Goal: Check status: Check status

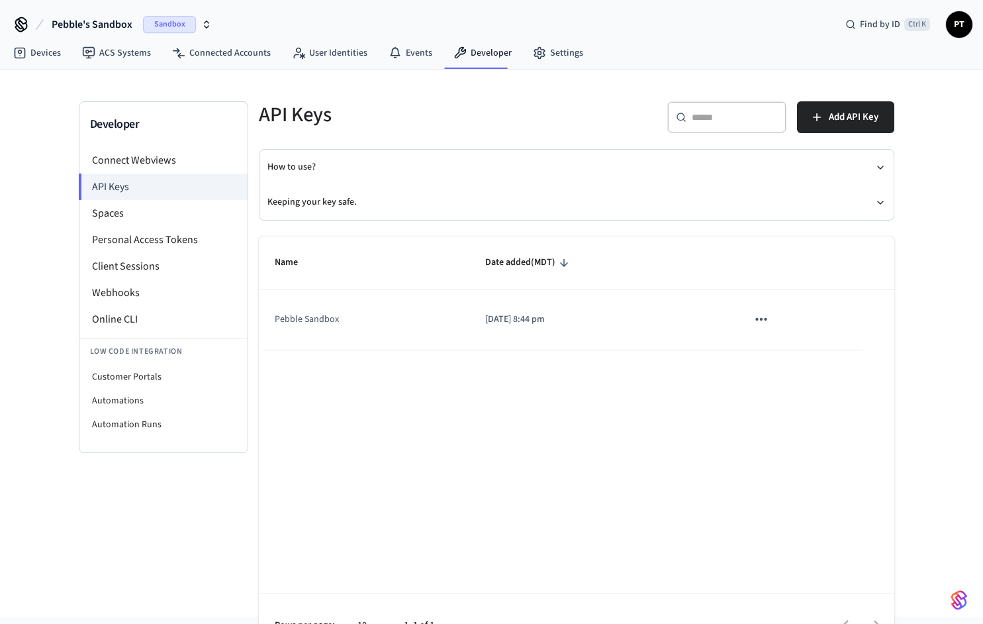
drag, startPoint x: 384, startPoint y: 432, endPoint x: 191, endPoint y: 133, distance: 356.3
click at [383, 428] on div "Name Date added (MDT) Pebble Sandbox 2025/09/08 at 8:44 pm Rows per page: 10 **…" at bounding box center [577, 446] width 636 height 420
drag, startPoint x: 219, startPoint y: 20, endPoint x: 199, endPoint y: 28, distance: 21.4
click at [218, 21] on div "Pebble's Sandbox Sandbox Find by ID Ctrl K PT" at bounding box center [491, 19] width 983 height 38
click at [197, 29] on div "Sandbox" at bounding box center [177, 24] width 69 height 17
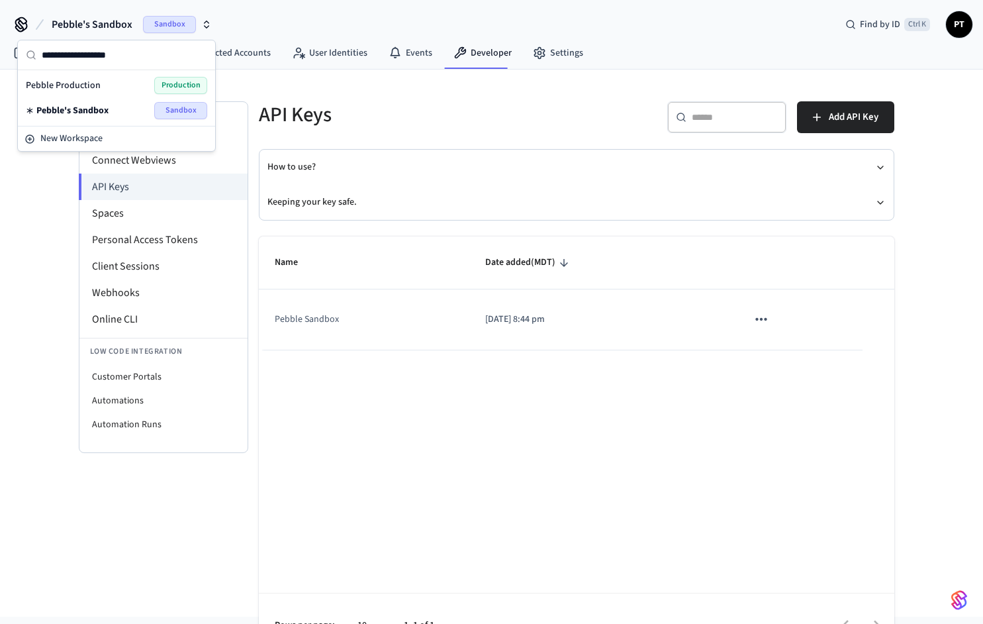
click at [124, 83] on div "Pebble Production Production" at bounding box center [116, 85] width 181 height 17
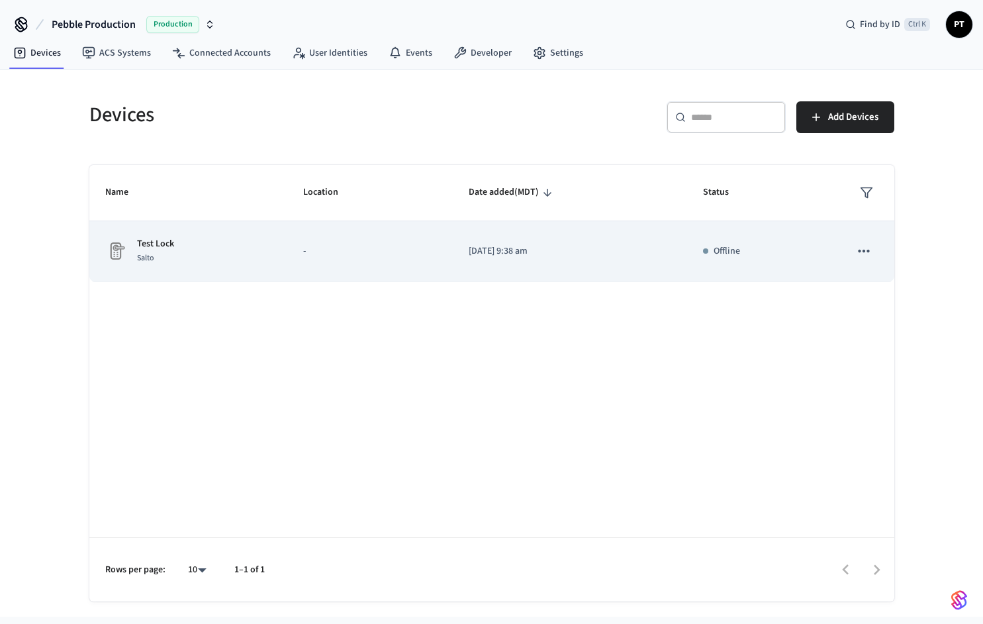
click at [863, 248] on icon "sticky table" at bounding box center [864, 250] width 17 height 17
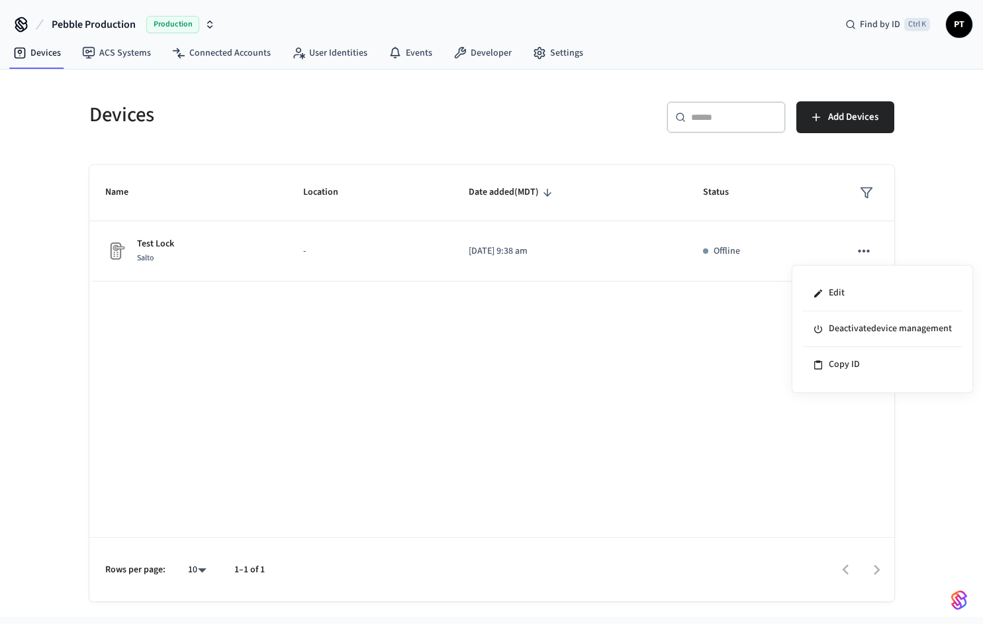
click at [862, 248] on div at bounding box center [491, 312] width 983 height 624
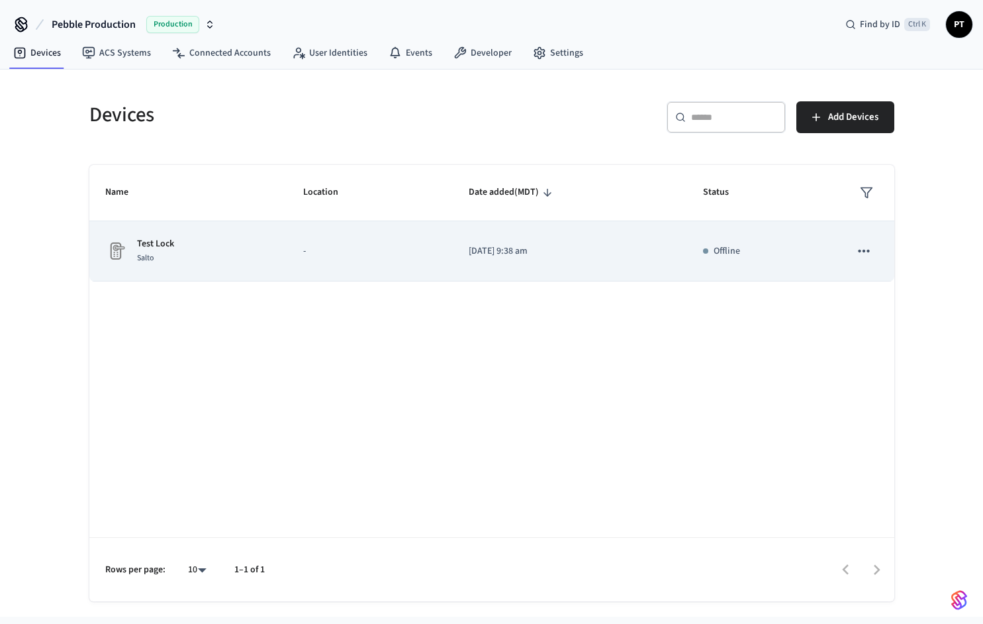
click at [366, 265] on td "-" at bounding box center [370, 251] width 166 height 60
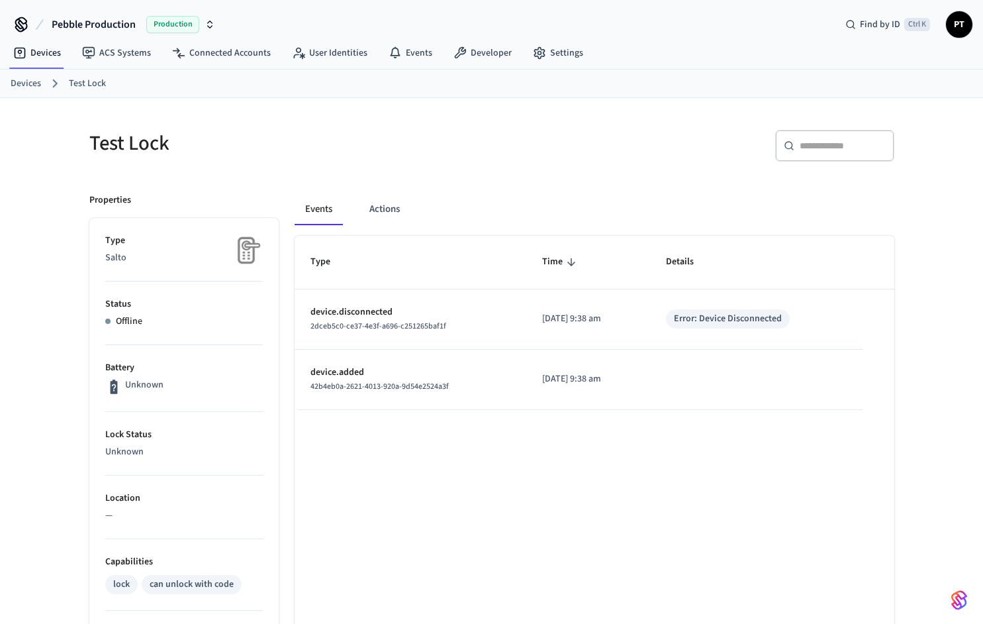
click at [40, 86] on ol "Devices Test Lock" at bounding box center [497, 83] width 973 height 17
click at [35, 85] on link "Devices" at bounding box center [26, 84] width 30 height 14
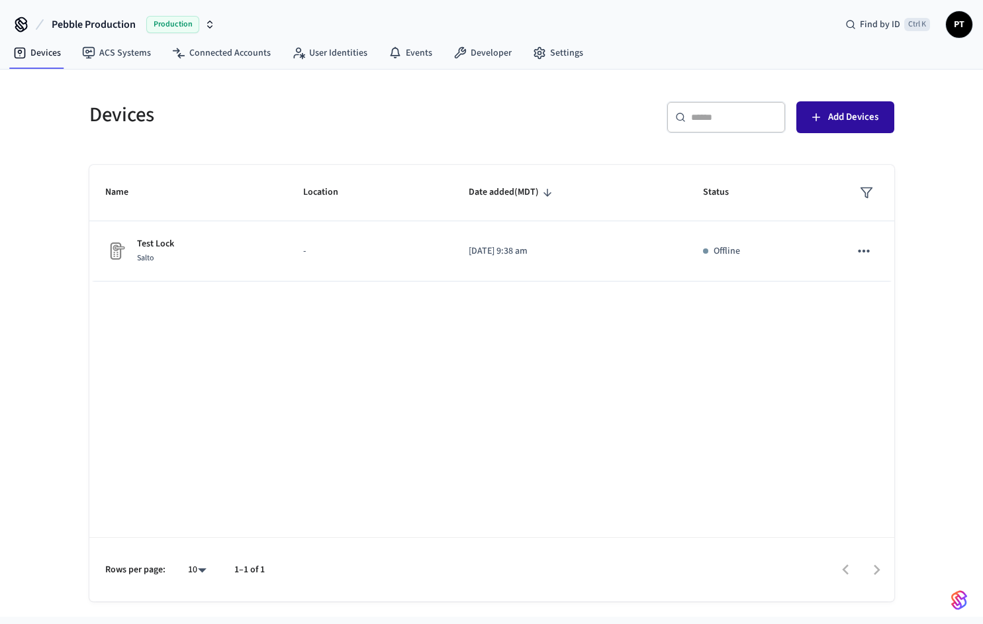
click at [862, 113] on span "Add Devices" at bounding box center [853, 117] width 50 height 17
click at [554, 454] on div "Name Location Date added (MDT) Status HoG Lock Salto - 2025/09/05 at 9:38 am On…" at bounding box center [491, 383] width 805 height 436
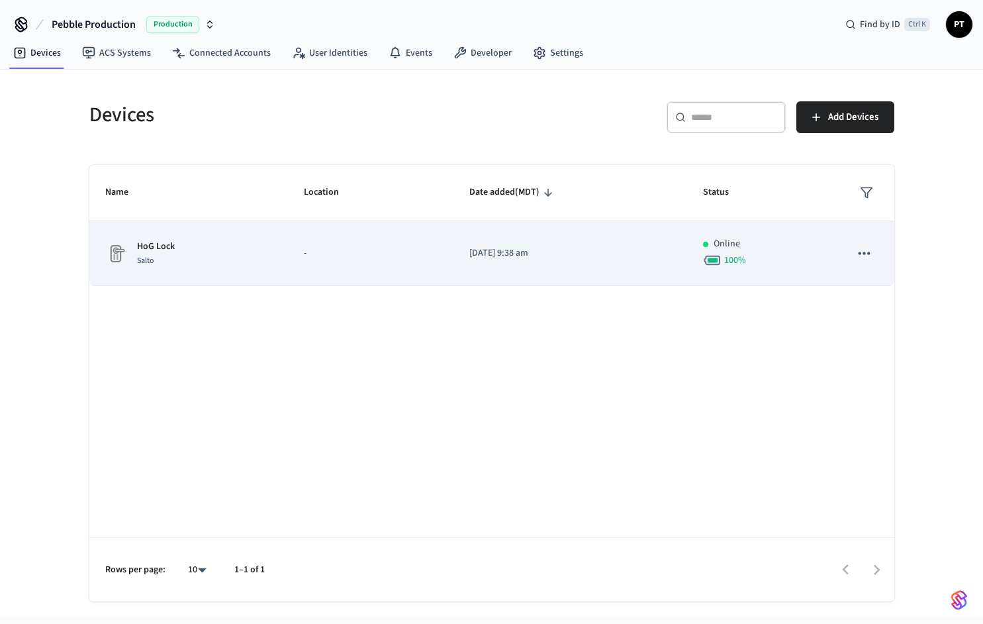
click at [460, 255] on td "[DATE] 9:38 am" at bounding box center [571, 253] width 234 height 65
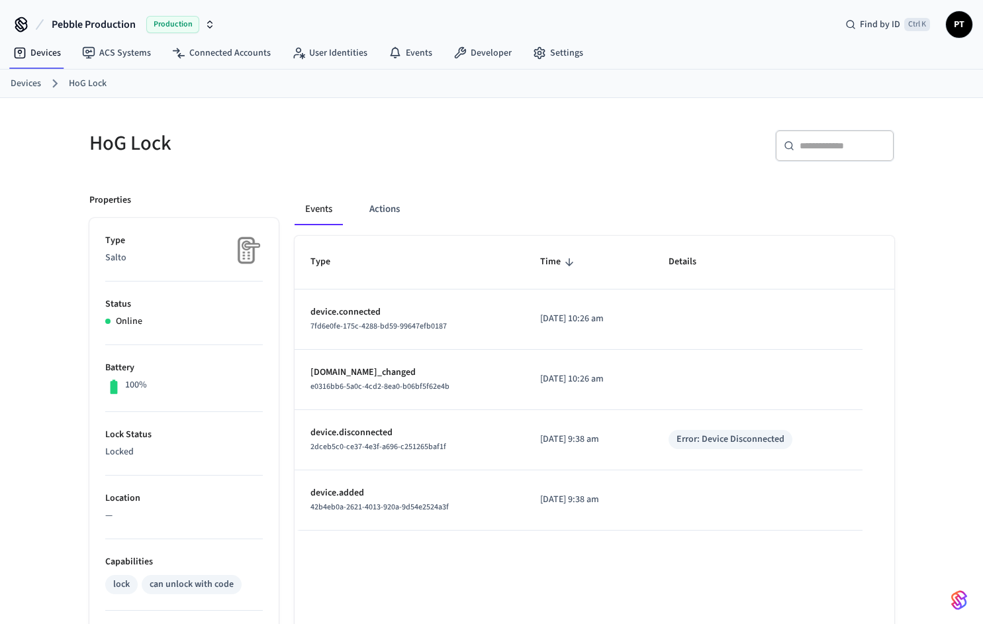
click at [25, 87] on link "Devices" at bounding box center [26, 84] width 30 height 14
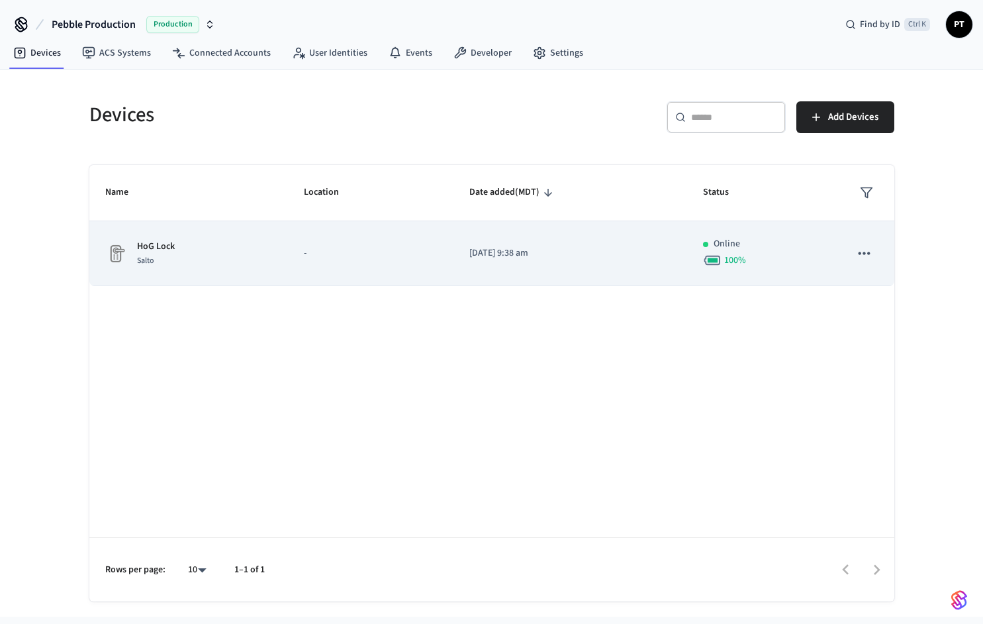
click at [855, 246] on button "sticky table" at bounding box center [864, 253] width 28 height 28
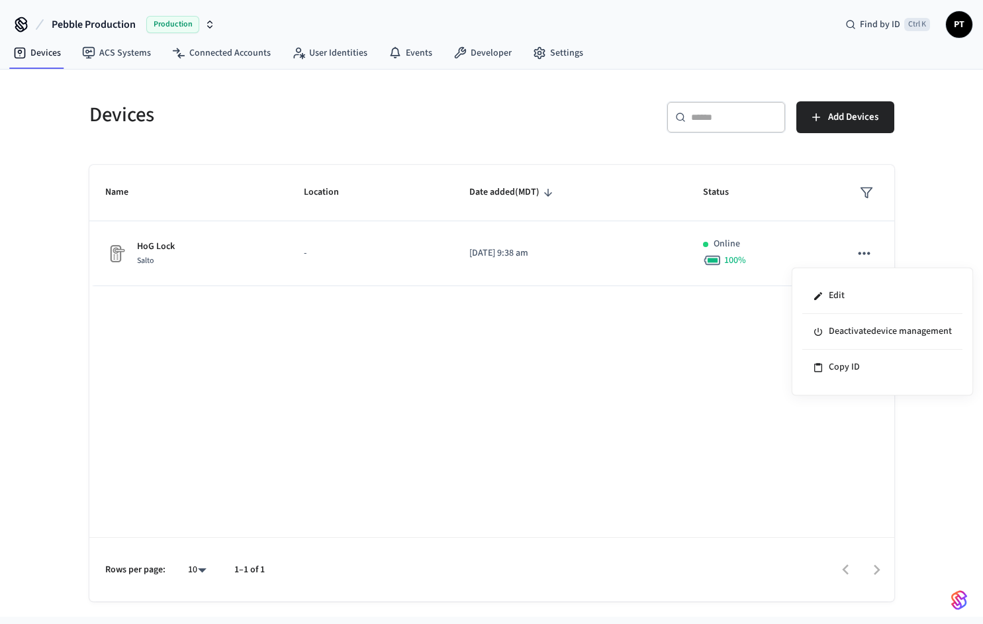
click at [862, 254] on div at bounding box center [491, 312] width 983 height 624
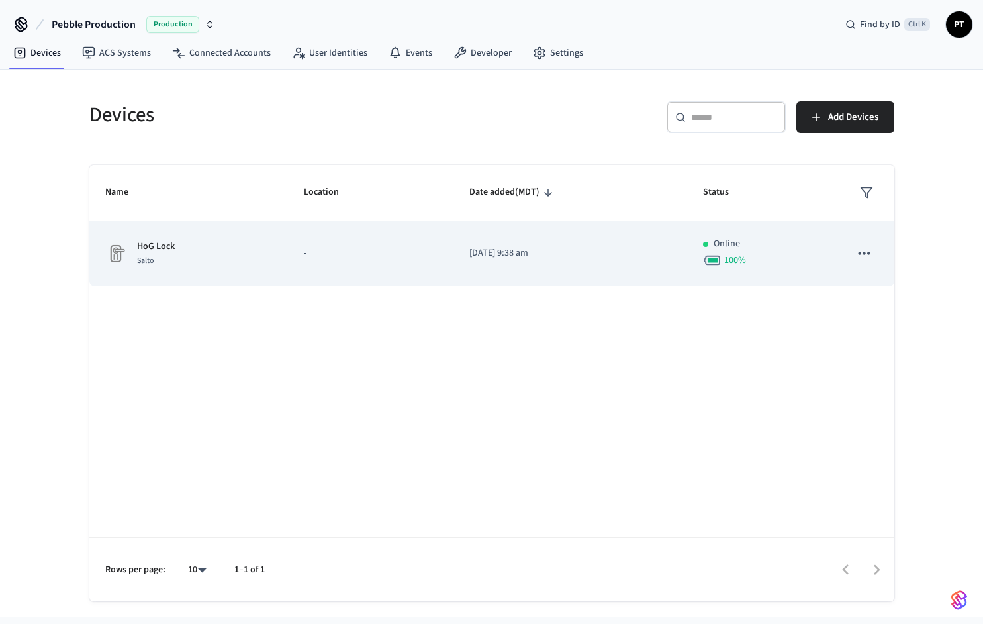
click at [131, 246] on div "HoG Lock Salto" at bounding box center [189, 254] width 168 height 28
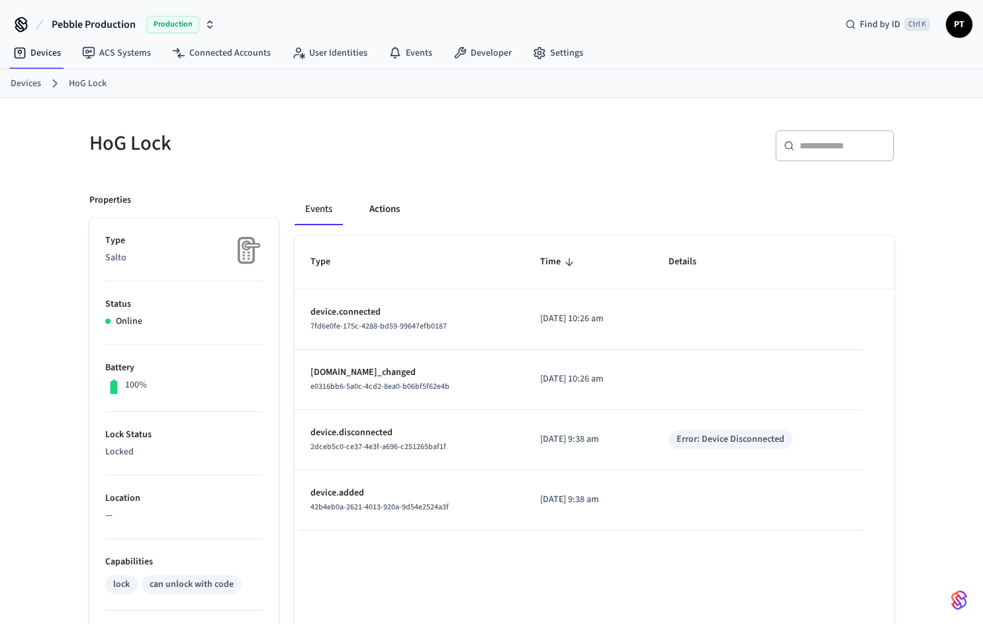
click at [384, 211] on button "Actions" at bounding box center [385, 209] width 52 height 32
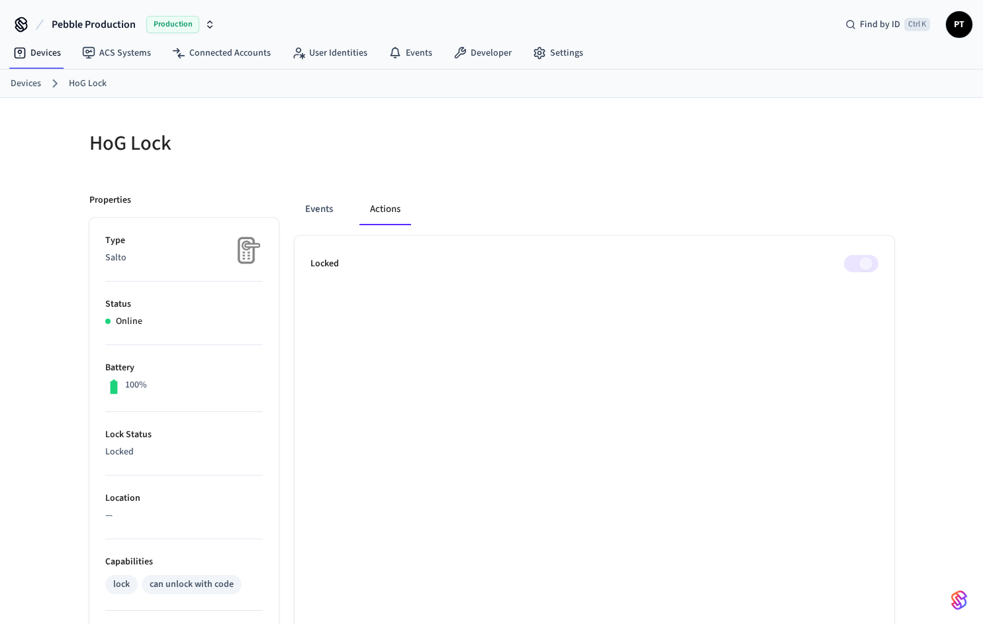
click at [864, 261] on span at bounding box center [861, 263] width 34 height 17
click at [611, 399] on ul "Locked" at bounding box center [595, 618] width 600 height 764
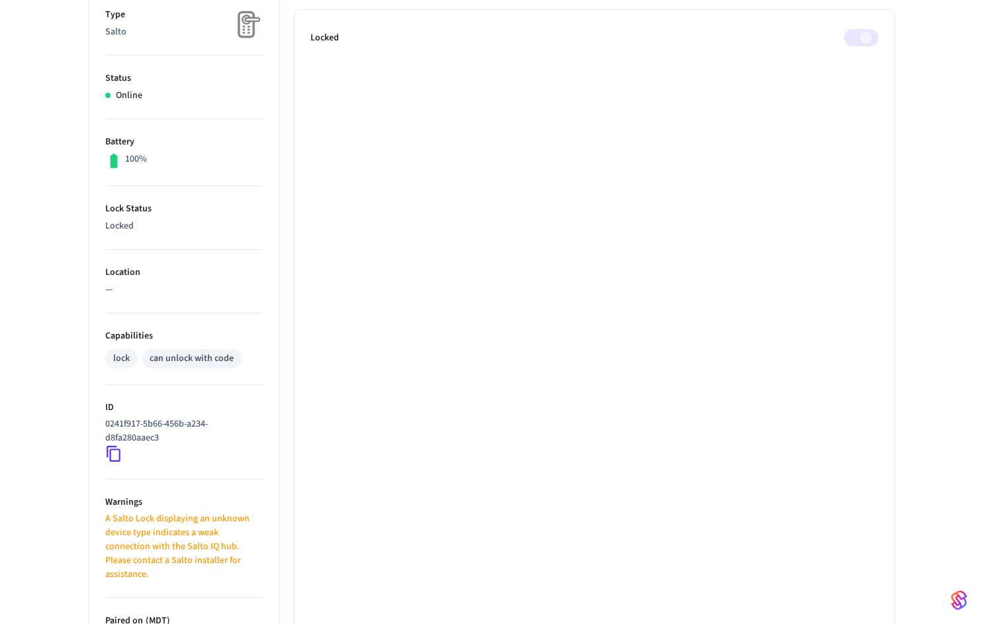
scroll to position [226, 0]
click at [430, 363] on ul "Locked" at bounding box center [595, 391] width 600 height 764
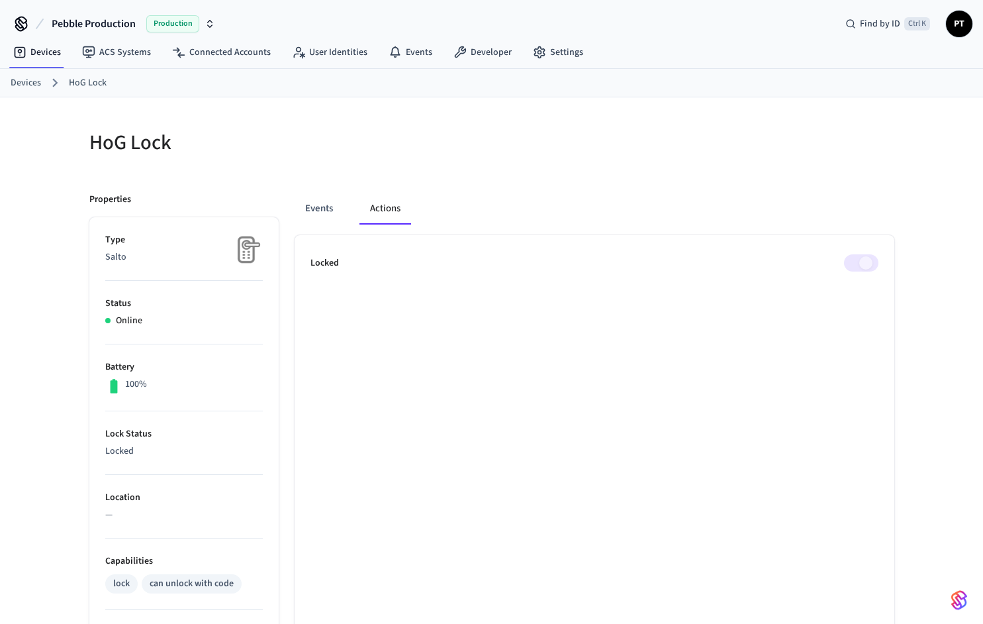
scroll to position [0, 0]
click at [26, 83] on link "Devices" at bounding box center [26, 84] width 30 height 14
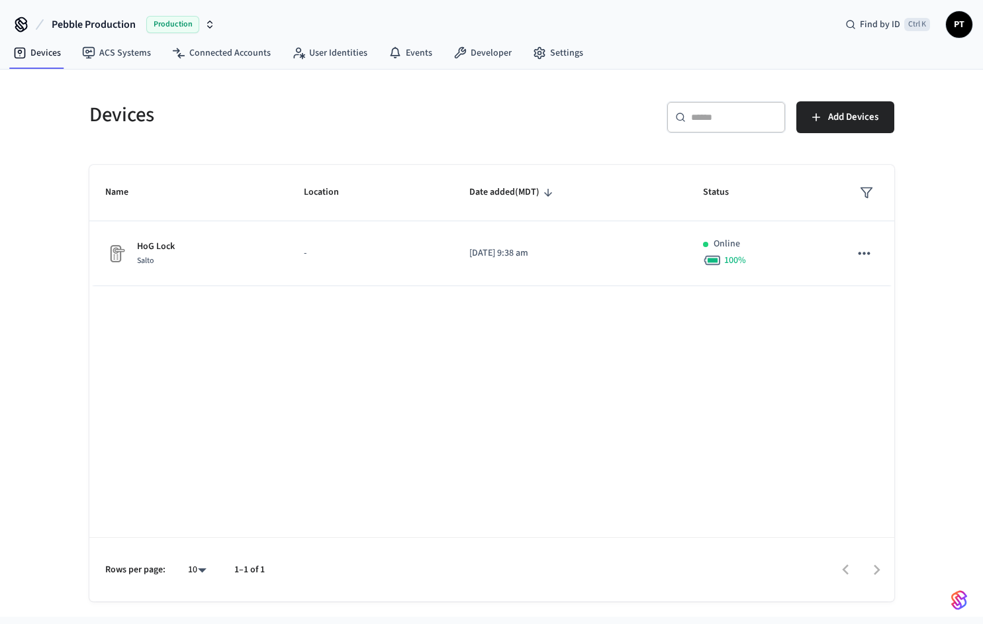
click at [206, 19] on div "Production" at bounding box center [180, 24] width 69 height 17
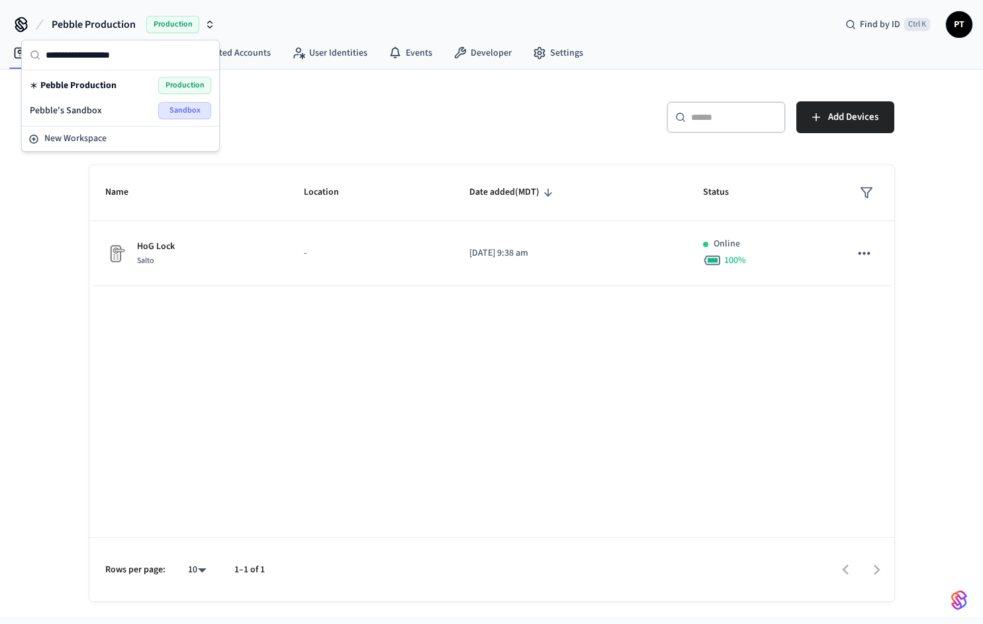
click at [110, 108] on div "Pebble's Sandbox Sandbox" at bounding box center [120, 110] width 181 height 17
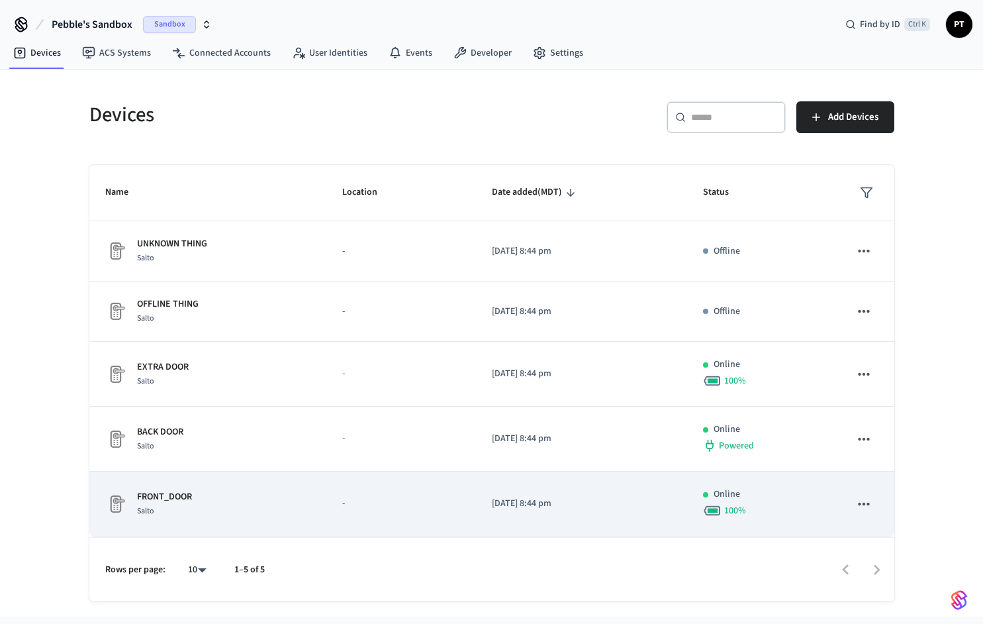
click at [244, 495] on div "FRONT_DOOR Salto" at bounding box center [208, 504] width 206 height 28
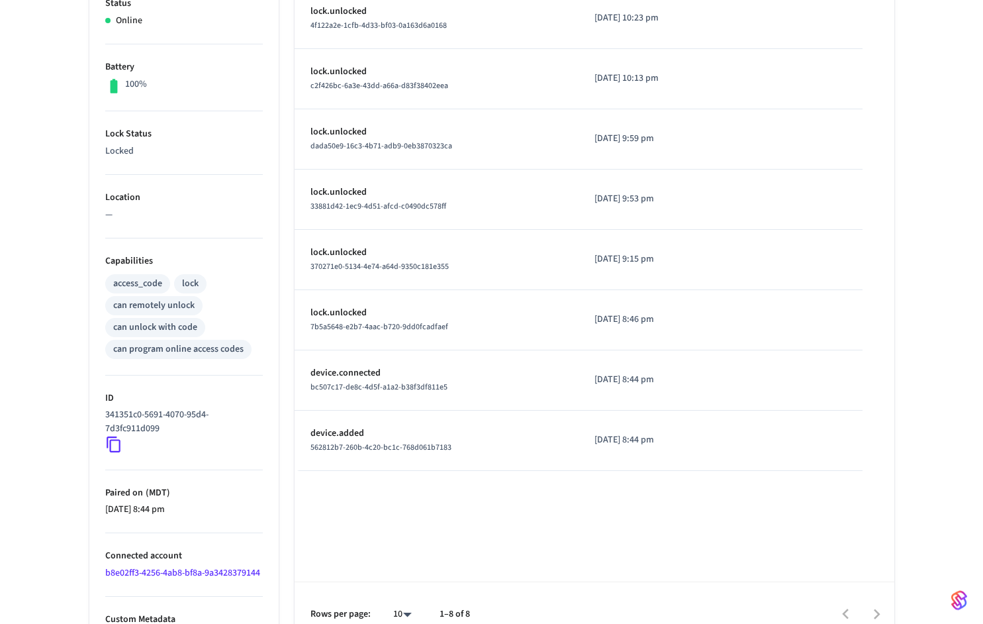
scroll to position [302, 0]
click at [168, 309] on div "can remotely unlock" at bounding box center [153, 304] width 81 height 14
click at [175, 303] on div "can remotely unlock" at bounding box center [153, 304] width 81 height 14
click at [250, 359] on li "Capabilities access_code lock can remotely unlock can unlock with code can prog…" at bounding box center [184, 305] width 158 height 137
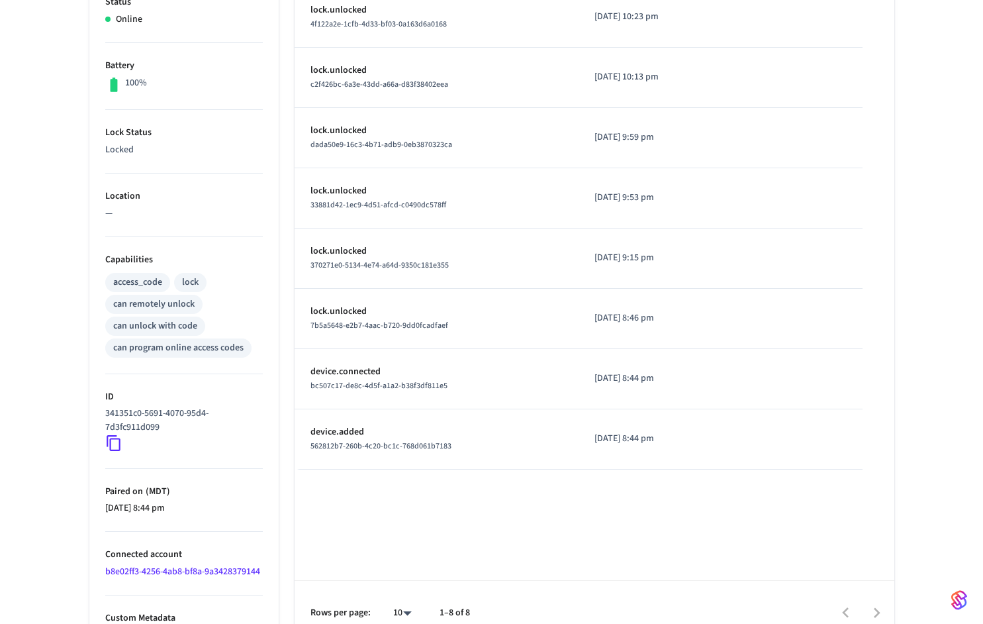
click at [690, 513] on div "Type Time Details lock.unlocked 4f122a2e-1cfb-4d33-bf03-0a163d6a0168 2025/09/08…" at bounding box center [595, 289] width 600 height 711
click at [520, 530] on div "Type Time Details lock.unlocked 4f122a2e-1cfb-4d33-bf03-0a163d6a0168 2025/09/08…" at bounding box center [595, 289] width 600 height 711
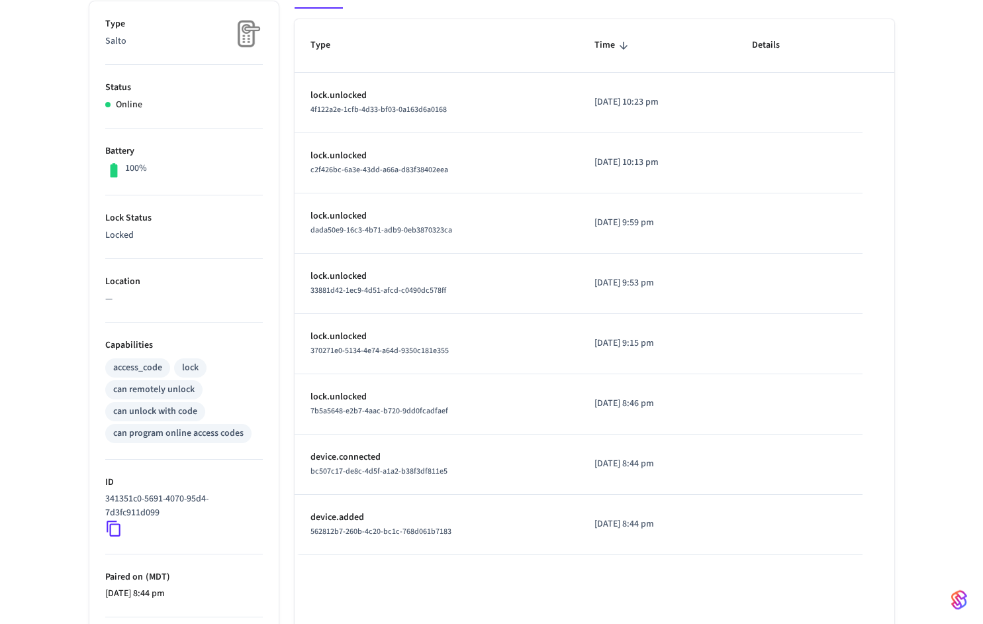
scroll to position [226, 0]
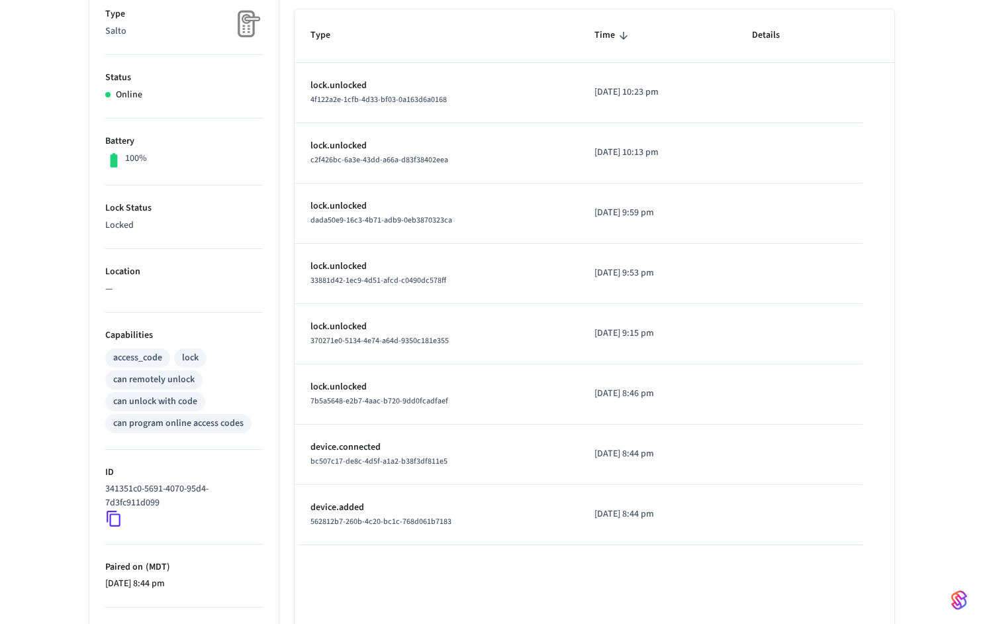
click at [170, 376] on div "can remotely unlock" at bounding box center [153, 380] width 81 height 14
click at [170, 375] on div "can remotely unlock" at bounding box center [153, 380] width 81 height 14
drag, startPoint x: 306, startPoint y: 454, endPoint x: 299, endPoint y: 441, distance: 14.5
click at [307, 454] on td "device.connected bc507c17-de8c-4d5f-a1a2-b38f3df811e5" at bounding box center [437, 454] width 285 height 60
click at [317, 513] on p "device.added" at bounding box center [437, 508] width 253 height 14
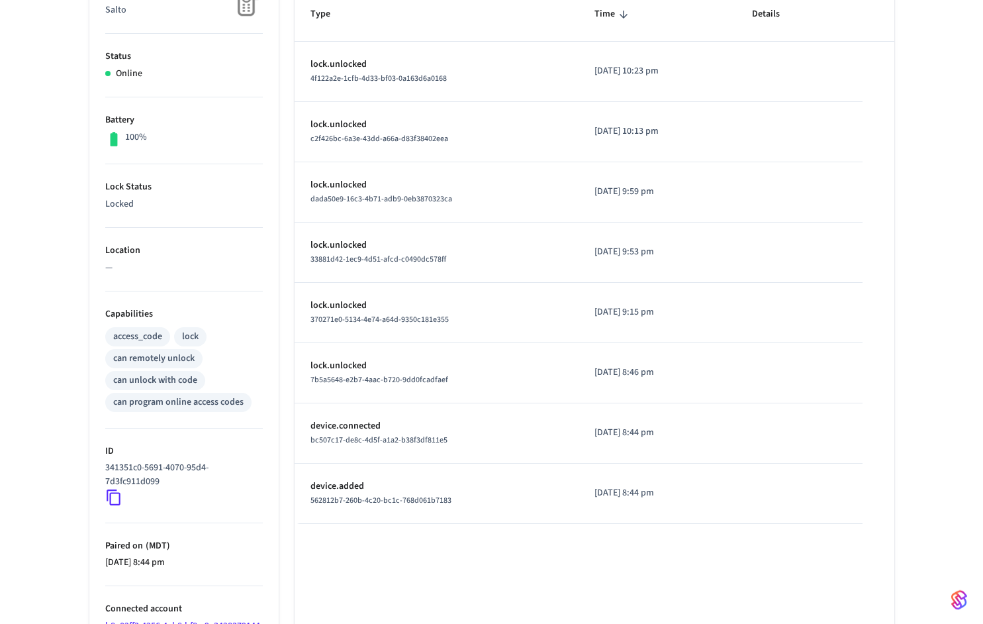
scroll to position [247, 0]
click at [216, 348] on div "access_code lock can remotely unlock can unlock with code can program online ac…" at bounding box center [184, 368] width 158 height 87
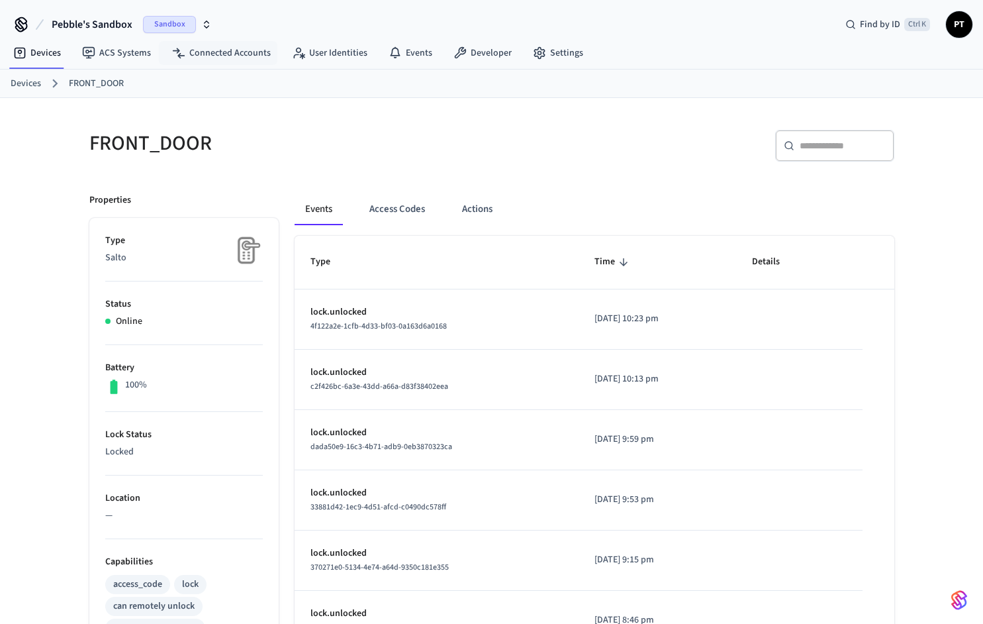
click at [213, 32] on button "Pebble's Sandbox Sandbox" at bounding box center [132, 25] width 168 height 28
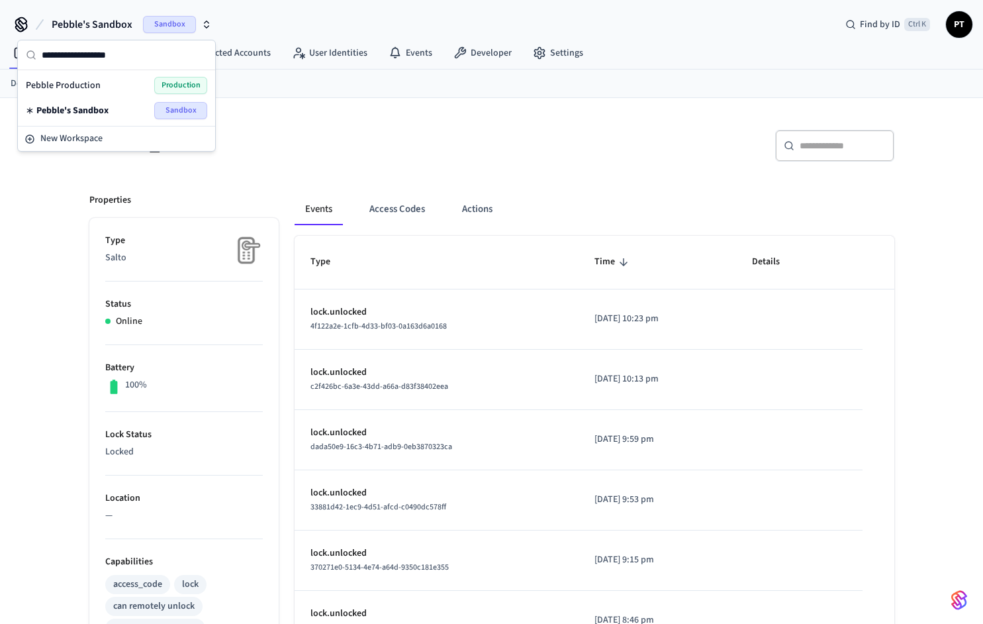
click at [183, 83] on span "Production" at bounding box center [180, 85] width 53 height 17
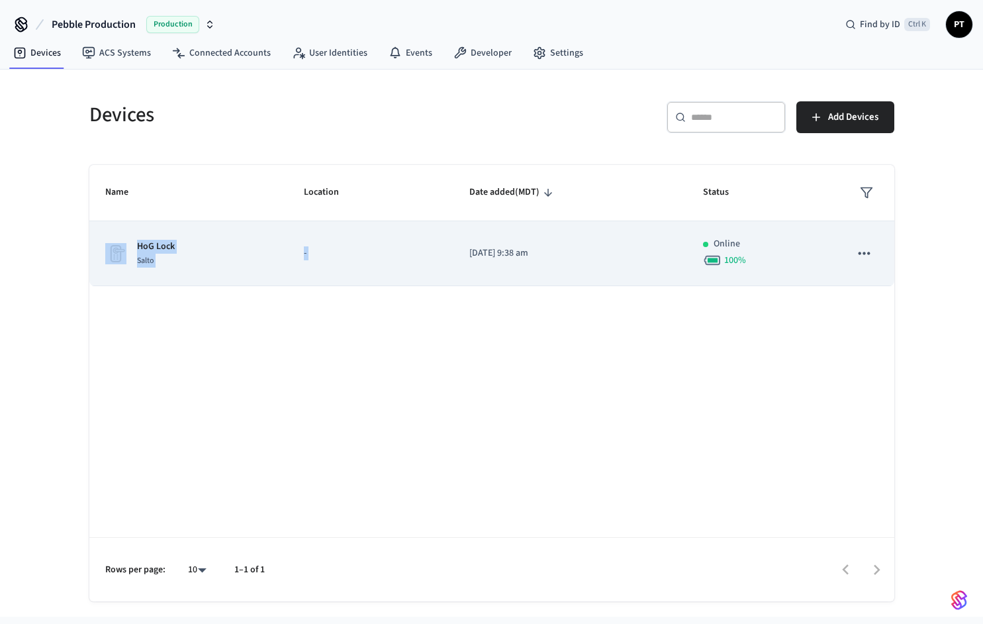
drag, startPoint x: 183, startPoint y: 231, endPoint x: 559, endPoint y: 228, distance: 375.5
click at [559, 228] on tr "HoG Lock Salto - [DATE] 9:38 am Online 100 %" at bounding box center [491, 253] width 805 height 65
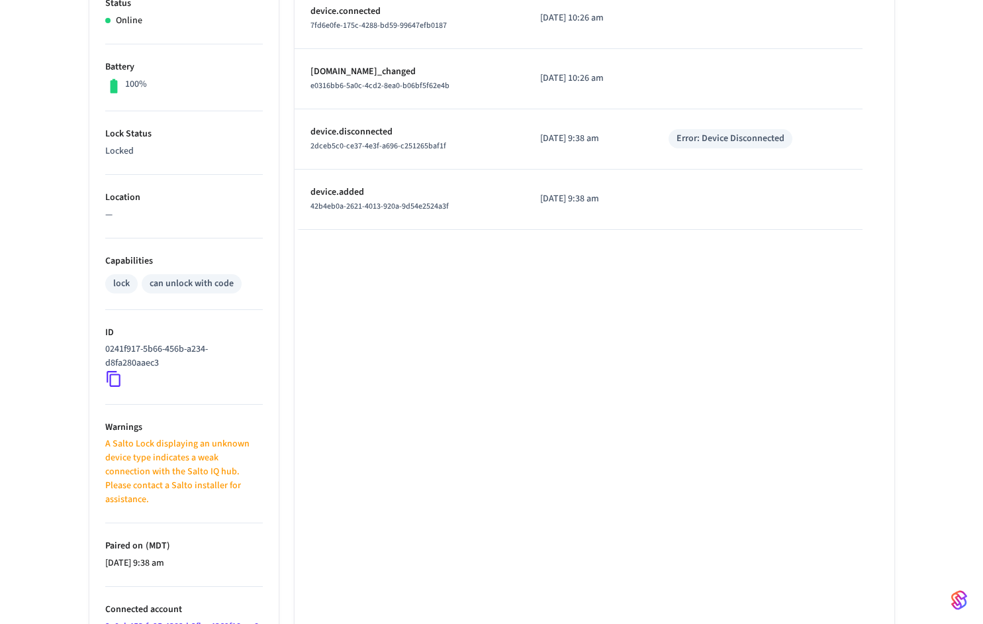
scroll to position [302, 0]
click at [346, 332] on div "Type Time Details device.connected 7fd6e0fe-175c-4288-bd59-99647efb0187 [DATE] …" at bounding box center [595, 316] width 600 height 764
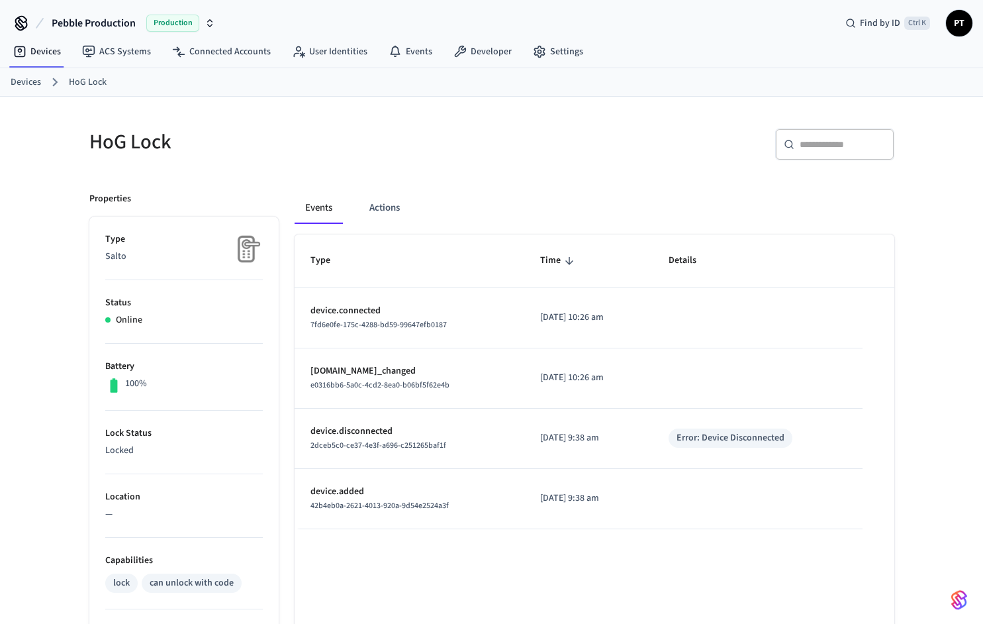
scroll to position [0, 0]
click at [207, 25] on icon "button" at bounding box center [210, 24] width 11 height 11
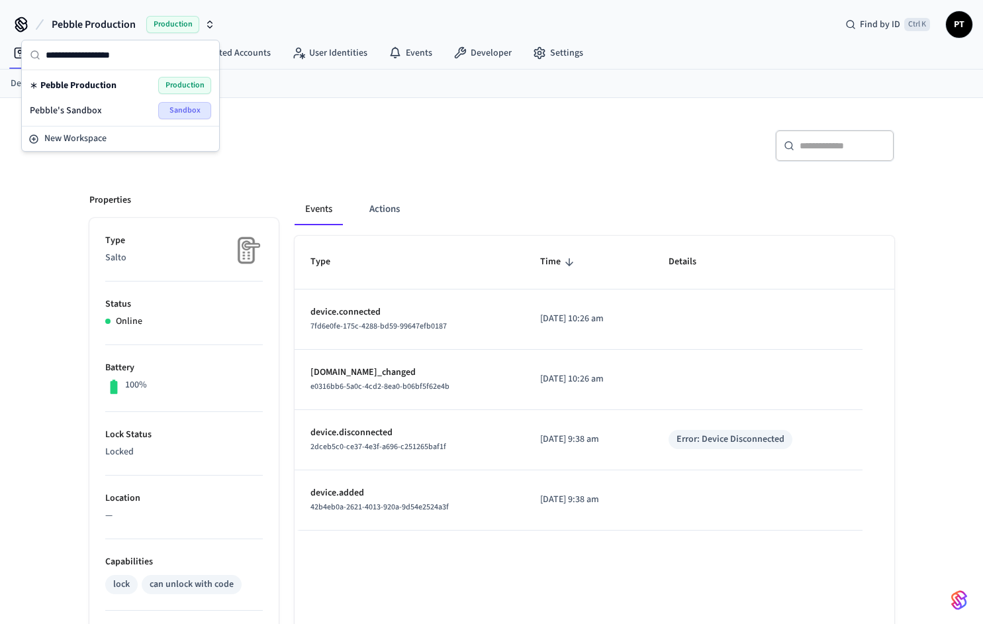
click at [156, 115] on div "Pebble's Sandbox Sandbox" at bounding box center [120, 110] width 181 height 17
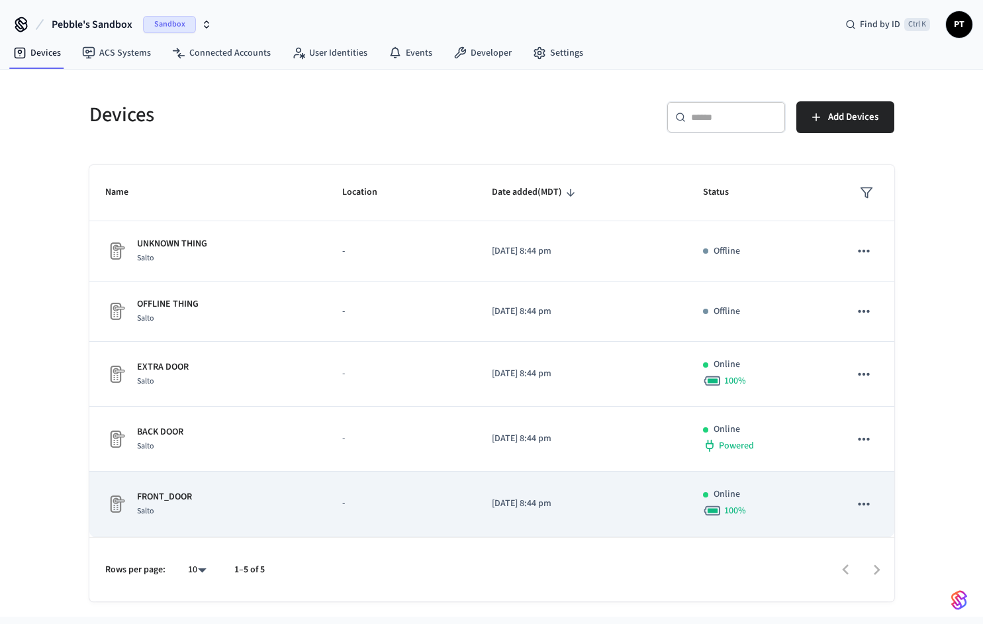
click at [277, 513] on div "FRONT_DOOR Salto" at bounding box center [208, 504] width 206 height 28
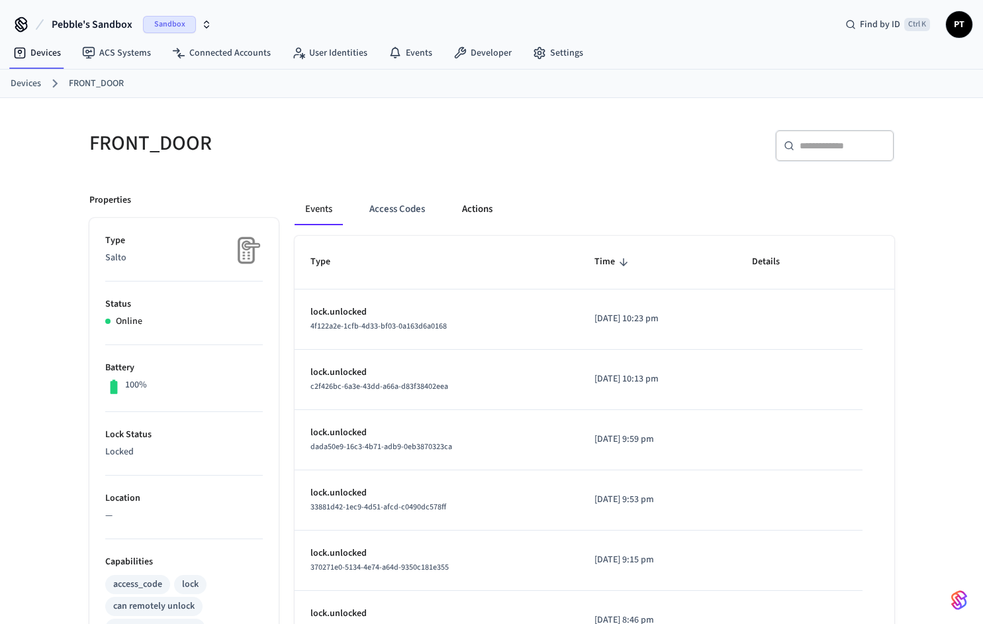
click at [480, 205] on button "Actions" at bounding box center [478, 209] width 52 height 32
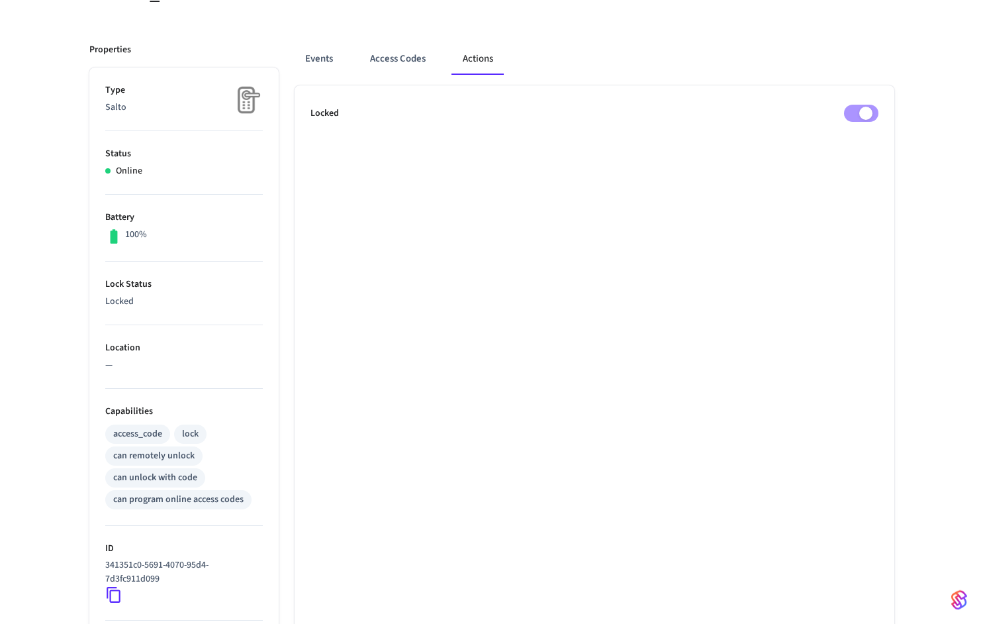
scroll to position [151, 0]
click at [318, 64] on button "Events" at bounding box center [319, 58] width 49 height 32
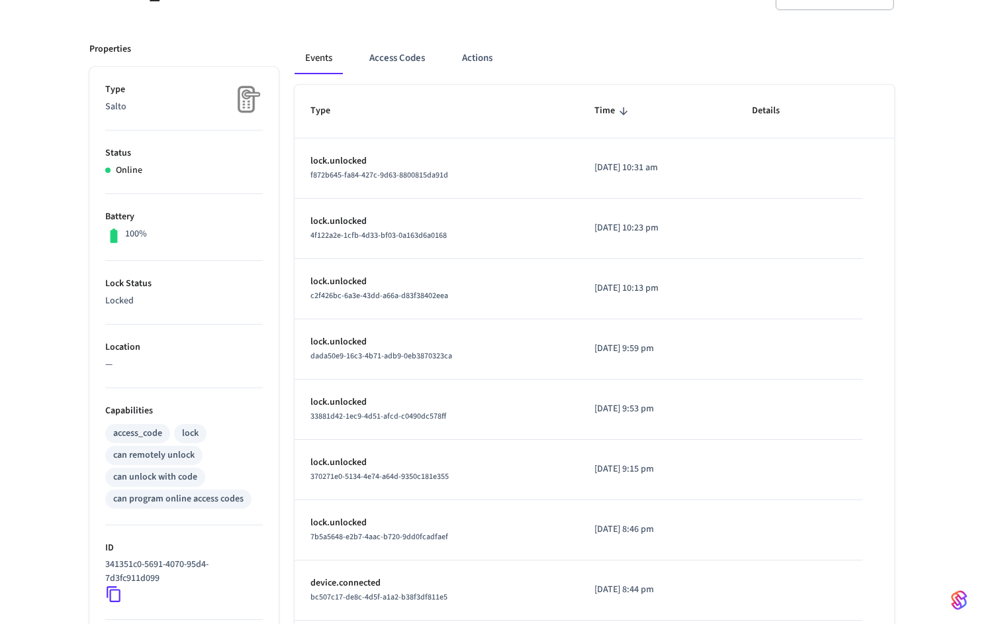
click at [608, 177] on td "[DATE] 10:31 am" at bounding box center [658, 168] width 158 height 60
drag, startPoint x: 543, startPoint y: 165, endPoint x: 785, endPoint y: 158, distance: 242.5
click at [785, 158] on tr "lock.unlocked f872b645-fa84-427c-9d63-8800815da91d [DATE] 10:31 am" at bounding box center [595, 168] width 600 height 60
click at [771, 167] on td "sticky table" at bounding box center [799, 168] width 126 height 60
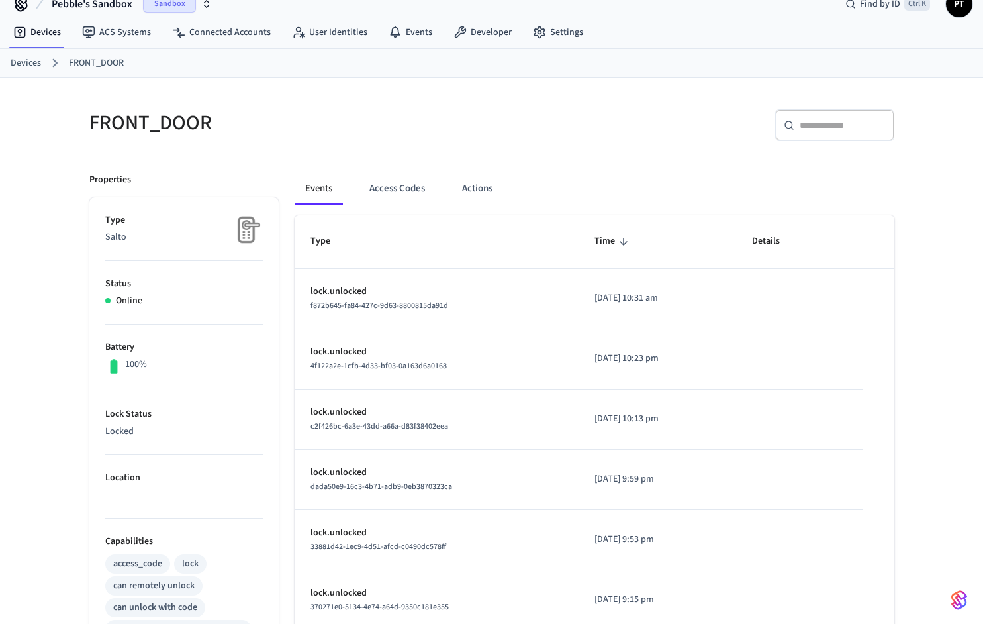
click at [517, 70] on ol "Devices FRONT_DOOR" at bounding box center [497, 62] width 973 height 17
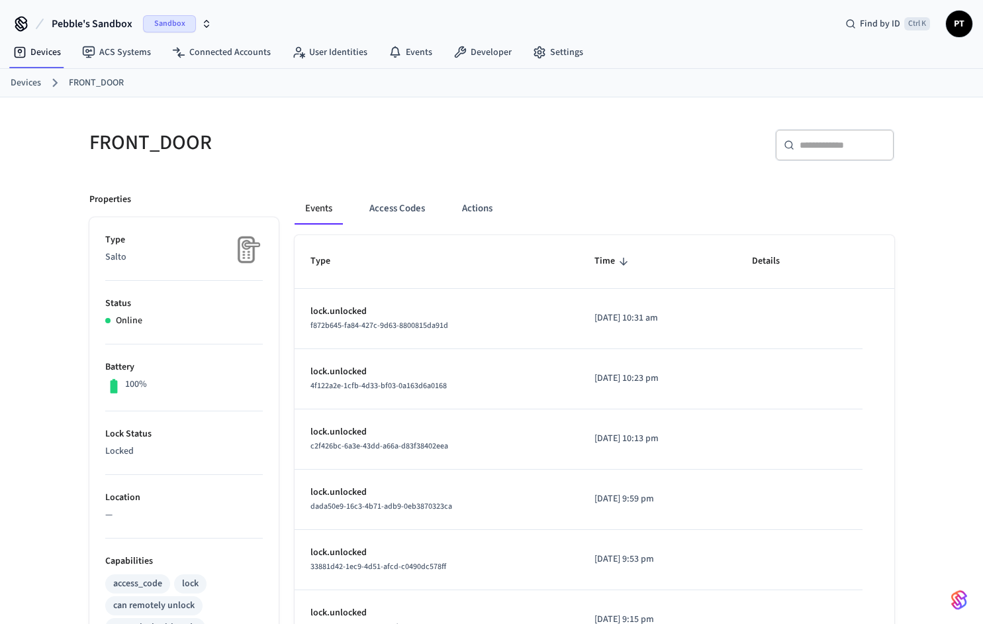
scroll to position [0, 0]
click at [201, 19] on div "Sandbox" at bounding box center [177, 24] width 69 height 17
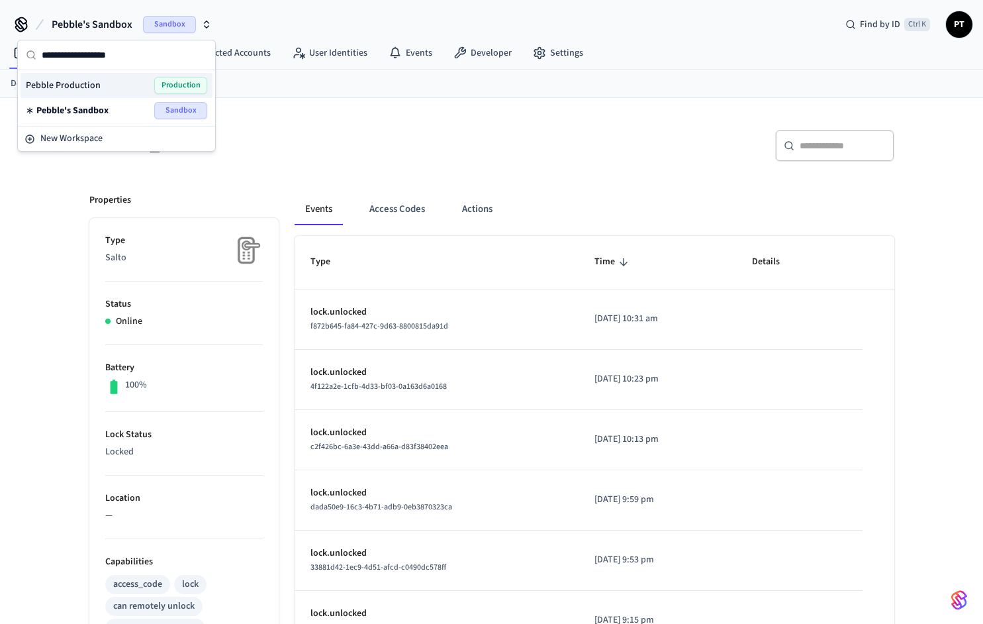
click at [178, 96] on div "Pebble Production Production" at bounding box center [117, 85] width 192 height 25
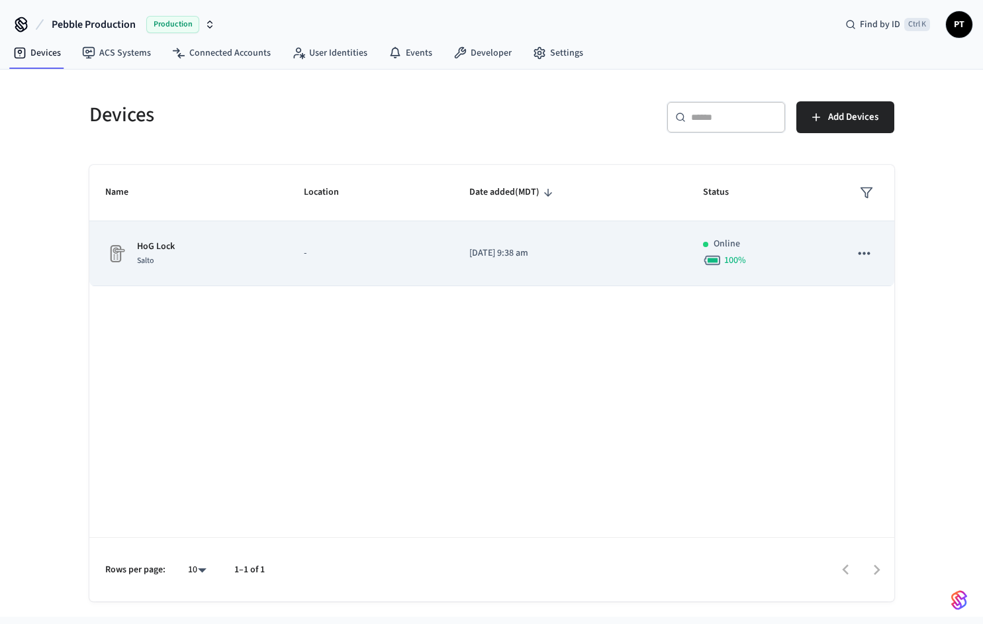
click at [377, 256] on p "-" at bounding box center [371, 253] width 134 height 14
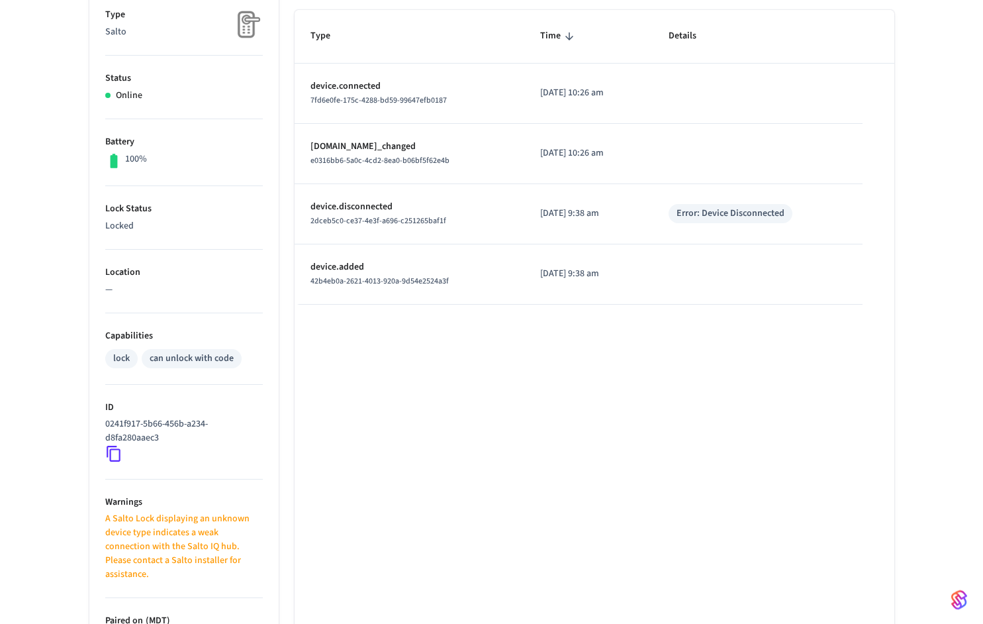
scroll to position [226, 0]
